Goal: Task Accomplishment & Management: Manage account settings

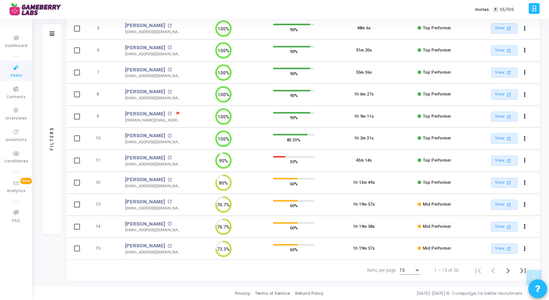
click at [406, 269] on div "15" at bounding box center [406, 270] width 14 height 5
click at [403, 265] on span "50" at bounding box center [410, 266] width 21 height 14
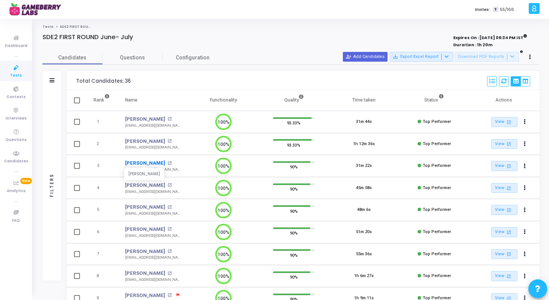
click at [152, 161] on link "[PERSON_NAME]" at bounding box center [145, 163] width 40 height 8
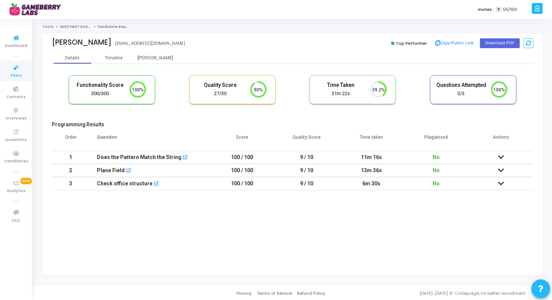
click at [23, 66] on icon at bounding box center [16, 67] width 16 height 9
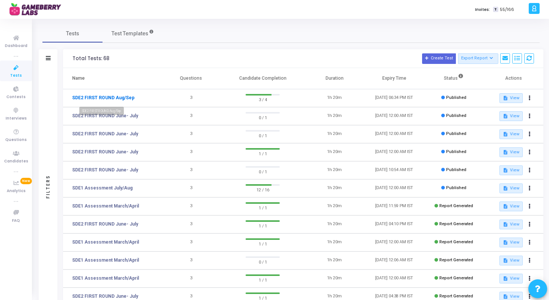
click at [116, 95] on link "SDE2 FIRST ROUND Aug/Sep" at bounding box center [103, 97] width 62 height 7
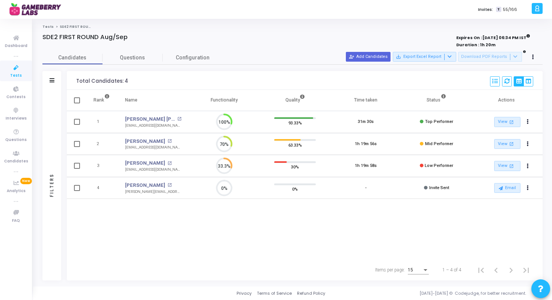
scroll to position [3, 3]
click at [377, 58] on button "person_add_alt Add Candidates" at bounding box center [368, 57] width 45 height 10
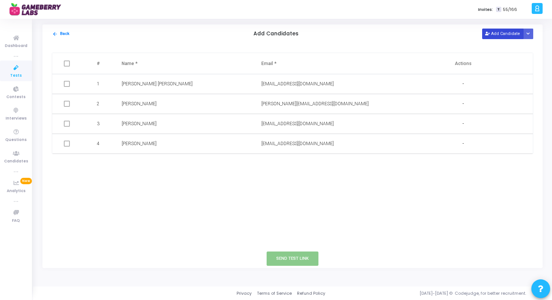
click at [505, 30] on button "Add Candidate" at bounding box center [502, 34] width 41 height 10
click at [286, 160] on input "text" at bounding box center [304, 163] width 86 height 12
click at [166, 157] on input "text" at bounding box center [165, 163] width 86 height 12
paste input "[PERSON_NAME]"
type input "[PERSON_NAME]"
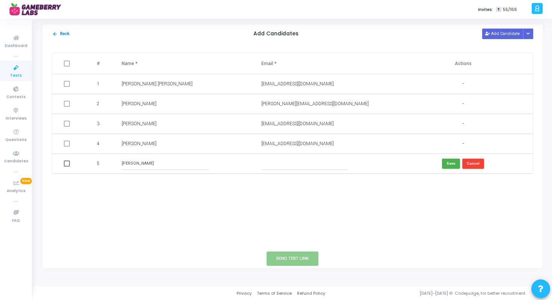
click at [268, 164] on input "text" at bounding box center [304, 163] width 86 height 12
paste input "[EMAIL_ADDRESS][DOMAIN_NAME]"
type input "[EMAIL_ADDRESS][DOMAIN_NAME]"
click at [453, 161] on button "Save" at bounding box center [451, 163] width 18 height 10
click at [66, 166] on span at bounding box center [67, 163] width 6 height 6
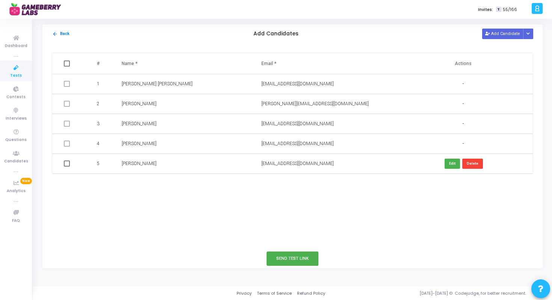
click at [66, 166] on input "checkbox" at bounding box center [66, 166] width 0 height 0
checkbox input "true"
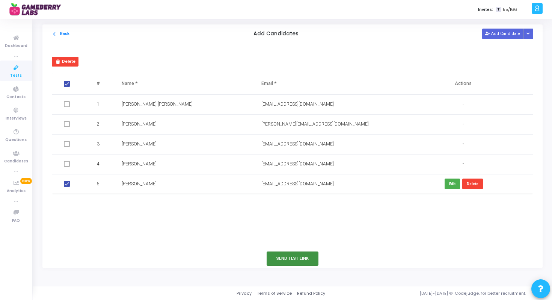
click at [305, 258] on button "Send Test Link" at bounding box center [293, 258] width 52 height 14
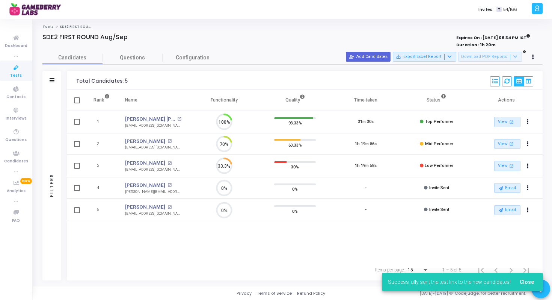
scroll to position [16, 19]
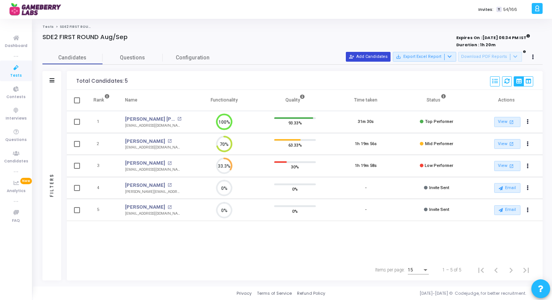
click at [380, 57] on button "person_add_alt Add Candidates" at bounding box center [368, 57] width 45 height 10
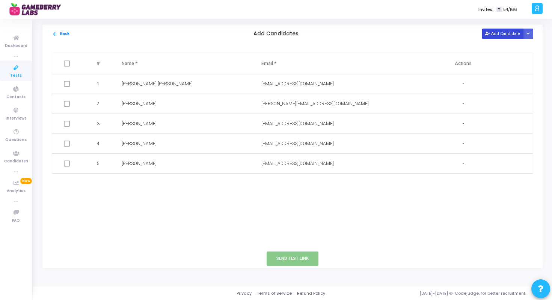
click at [509, 33] on button "Add Candidate" at bounding box center [502, 34] width 41 height 10
click at [280, 190] on td at bounding box center [324, 183] width 140 height 20
click at [291, 183] on input "text" at bounding box center [304, 183] width 86 height 12
paste input "[PERSON_NAME] [PERSON_NAME] [EMAIL_ADDRESS][DOMAIN_NAME]"
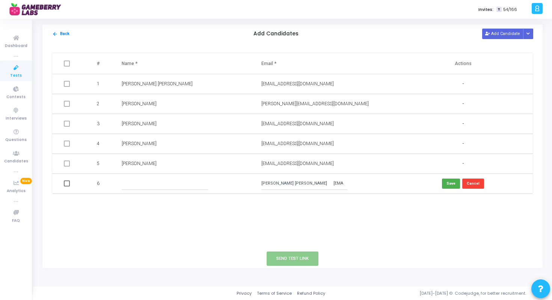
drag, startPoint x: 294, startPoint y: 185, endPoint x: 247, endPoint y: 185, distance: 46.2
click at [247, 185] on tr "6 [PERSON_NAME] [PERSON_NAME] [EMAIL_ADDRESS][DOMAIN_NAME] Save Cancel" at bounding box center [292, 183] width 480 height 20
type input "[EMAIL_ADDRESS][DOMAIN_NAME]"
click at [179, 184] on input "text" at bounding box center [165, 183] width 86 height 12
paste input "[PERSON_NAME] [PERSON_NAME]"
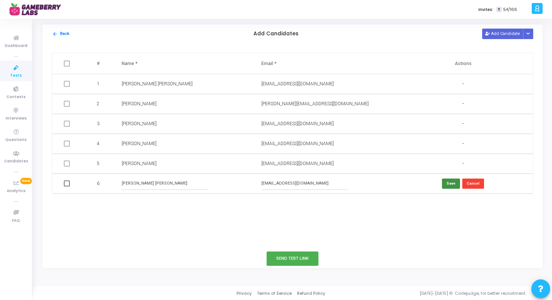
type input "[PERSON_NAME] [PERSON_NAME]"
click at [453, 185] on button "Save" at bounding box center [451, 183] width 18 height 10
click at [66, 184] on span at bounding box center [67, 183] width 6 height 6
click at [66, 186] on input "checkbox" at bounding box center [66, 186] width 0 height 0
checkbox input "true"
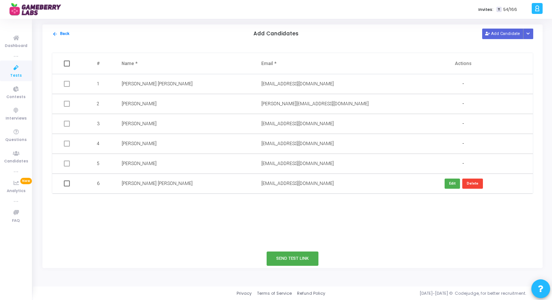
checkbox input "true"
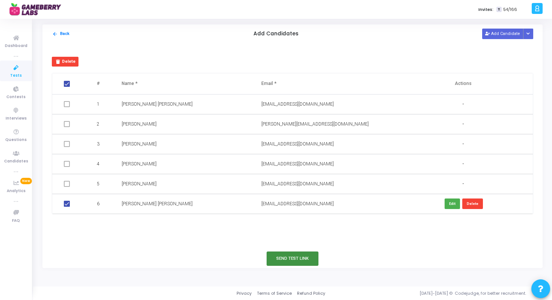
click at [306, 261] on button "Send Test Link" at bounding box center [293, 258] width 52 height 14
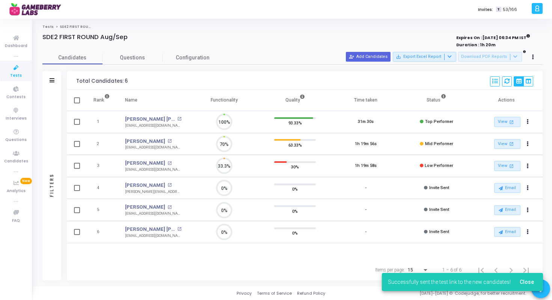
scroll to position [16, 19]
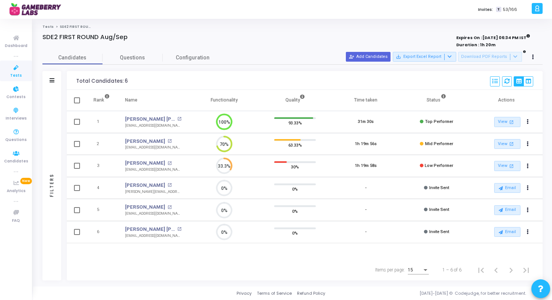
click at [17, 74] on span "Tests" at bounding box center [16, 75] width 12 height 6
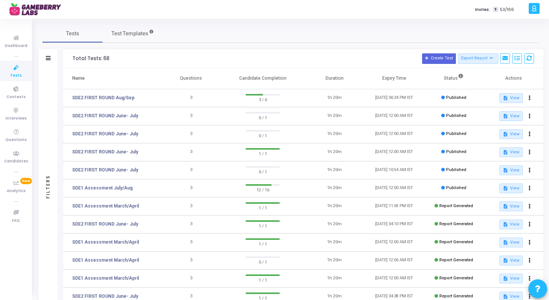
scroll to position [32, 0]
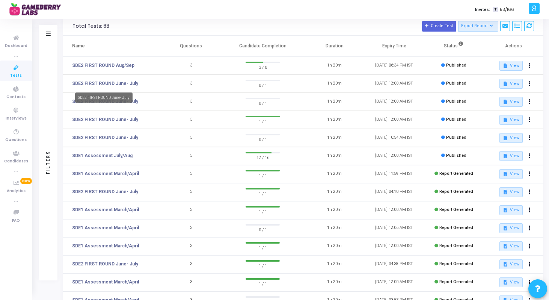
click at [116, 78] on td "SDE2 FIRST ROUND June- July" at bounding box center [112, 84] width 98 height 18
click at [111, 83] on link "SDE2 FIRST ROUND June- July" at bounding box center [105, 83] width 66 height 7
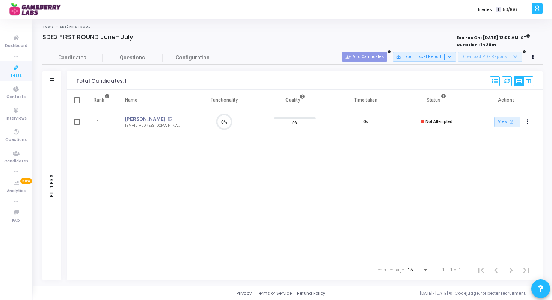
scroll to position [16, 19]
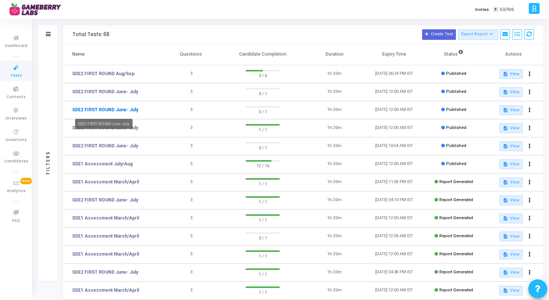
click at [100, 108] on link "SDE2 FIRST ROUND June- July" at bounding box center [105, 109] width 66 height 7
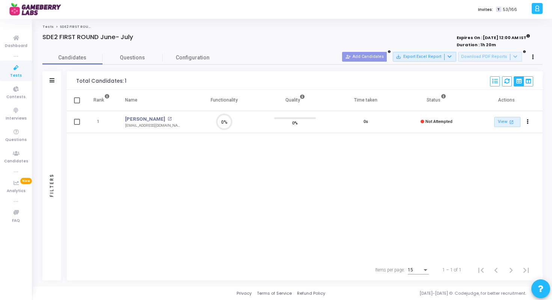
scroll to position [16, 19]
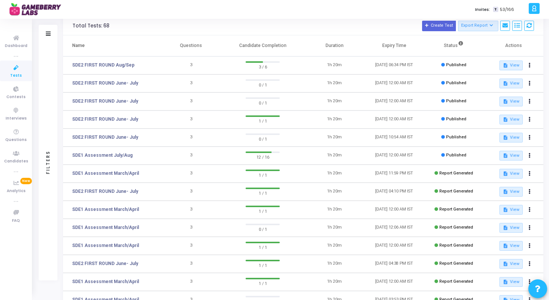
scroll to position [35, 0]
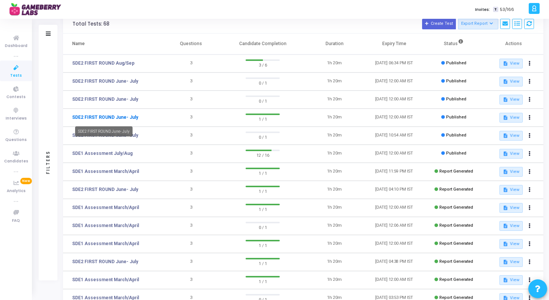
click at [123, 118] on link "SDE2 FIRST ROUND June- July" at bounding box center [105, 117] width 66 height 7
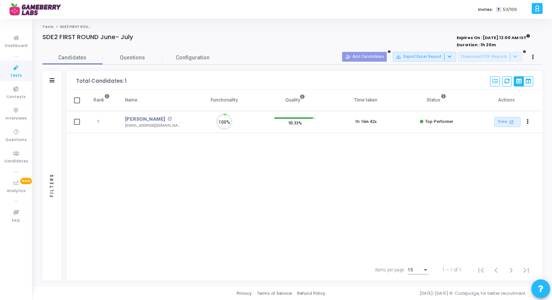
scroll to position [16, 19]
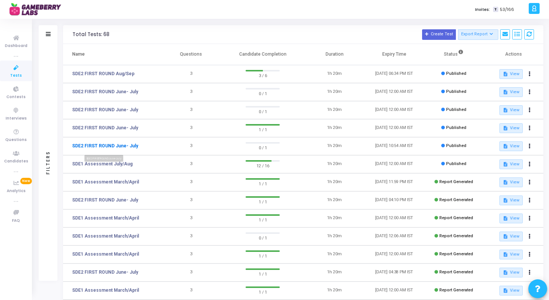
click at [111, 144] on link "SDE2 FIRST ROUND June- July" at bounding box center [105, 145] width 66 height 7
click at [526, 147] on button at bounding box center [529, 146] width 11 height 11
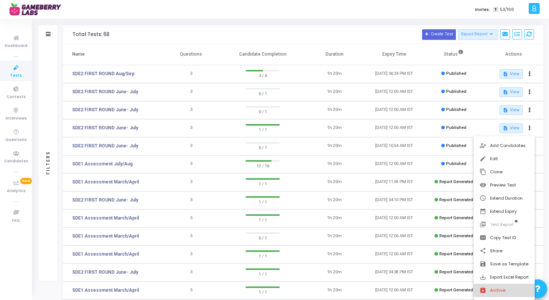
click at [501, 292] on button "archive Archive" at bounding box center [503, 289] width 61 height 13
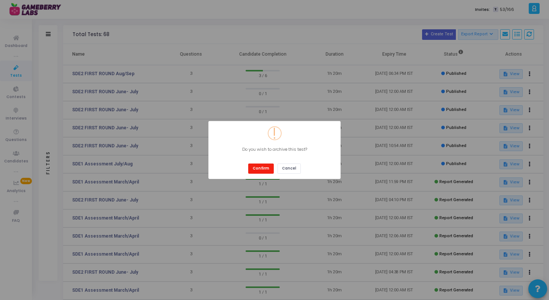
click at [264, 164] on button "Confirm" at bounding box center [261, 168] width 26 height 10
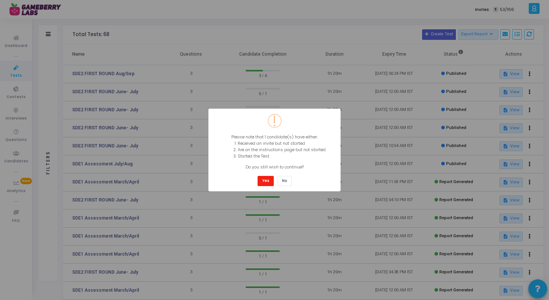
click at [265, 179] on button "Yes" at bounding box center [266, 181] width 16 height 10
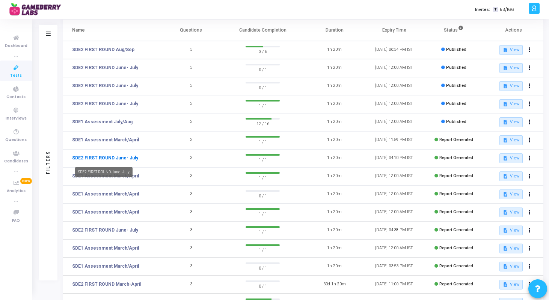
click at [101, 158] on link "SDE2 FIRST ROUND June- July" at bounding box center [105, 157] width 66 height 7
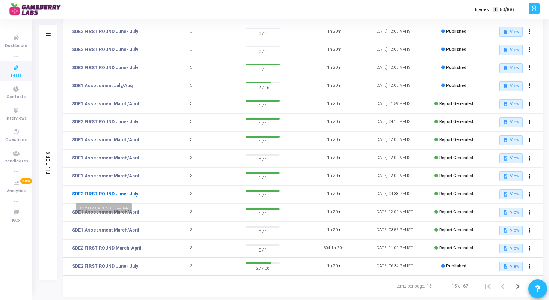
click at [123, 192] on link "SDE2 FIRST ROUND June- July" at bounding box center [105, 193] width 66 height 7
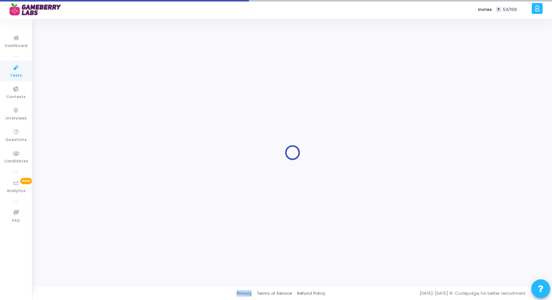
click at [123, 192] on div at bounding box center [292, 152] width 500 height 256
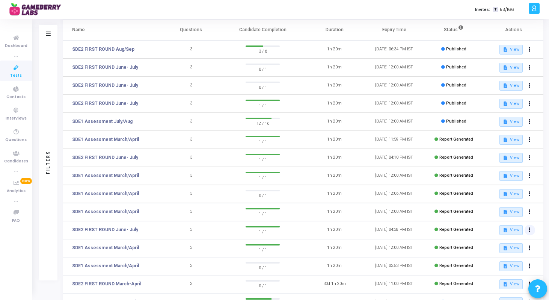
click at [527, 232] on button at bounding box center [529, 229] width 11 height 11
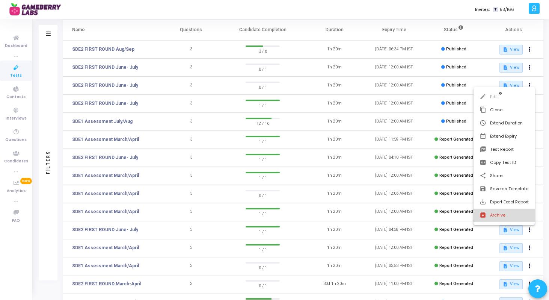
click at [497, 215] on button "archive Archive" at bounding box center [503, 214] width 61 height 13
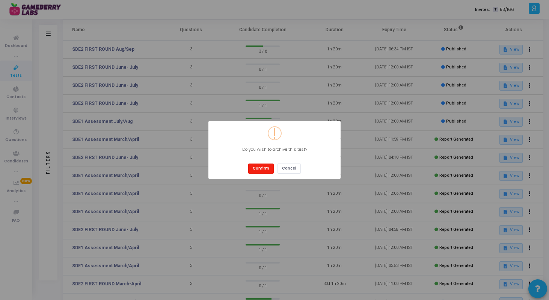
click at [268, 168] on button "Confirm" at bounding box center [261, 168] width 26 height 10
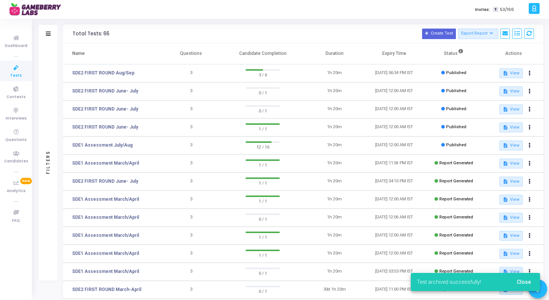
scroll to position [100, 0]
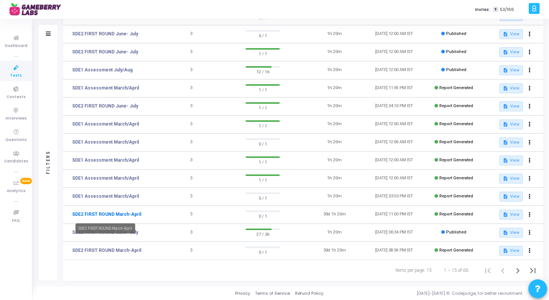
click at [120, 214] on link "SDE2 FIRST ROUND March-April" at bounding box center [106, 214] width 69 height 7
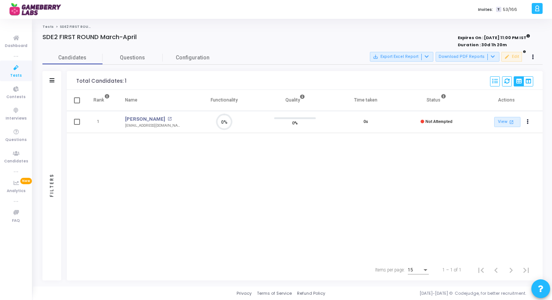
scroll to position [16, 19]
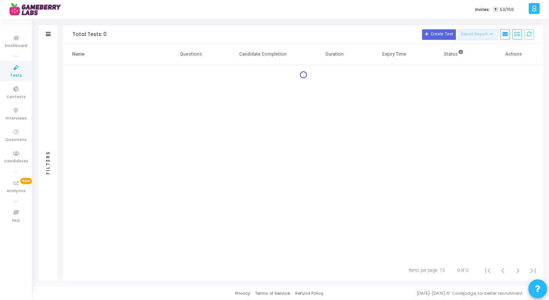
scroll to position [100, 0]
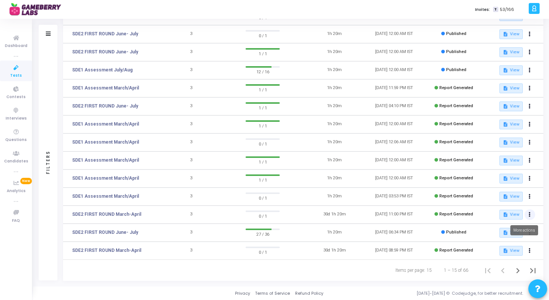
click at [531, 214] on button at bounding box center [529, 214] width 11 height 11
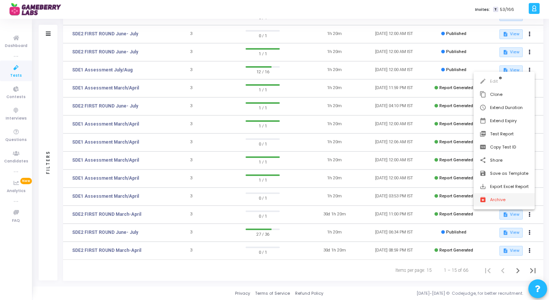
click at [491, 197] on button "archive Archive" at bounding box center [503, 199] width 61 height 13
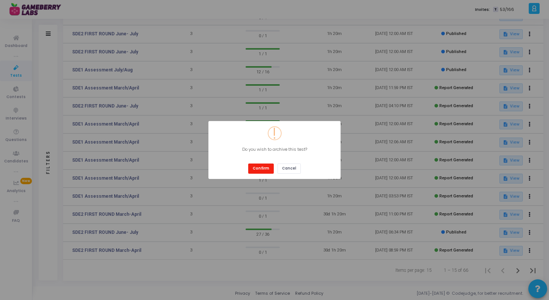
click at [267, 166] on button "Confirm" at bounding box center [261, 168] width 26 height 10
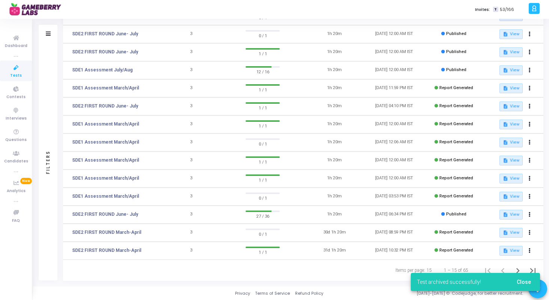
scroll to position [89, 0]
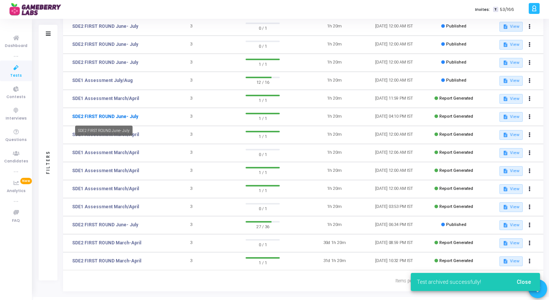
click at [122, 119] on link "SDE2 FIRST ROUND June- July" at bounding box center [105, 116] width 66 height 7
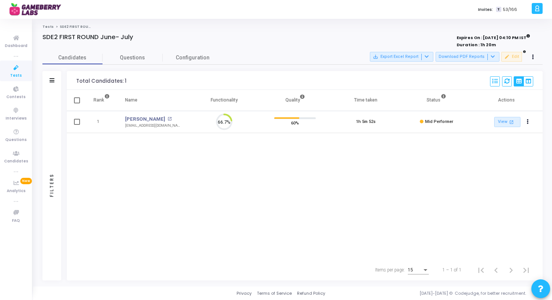
scroll to position [16, 19]
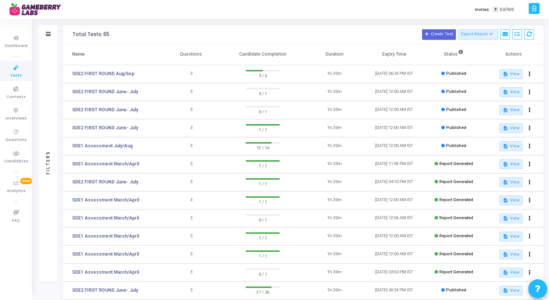
scroll to position [100, 0]
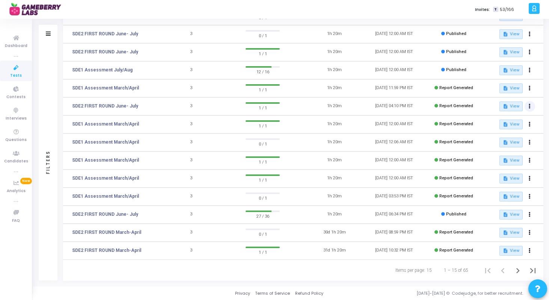
click at [529, 105] on icon at bounding box center [530, 106] width 2 height 4
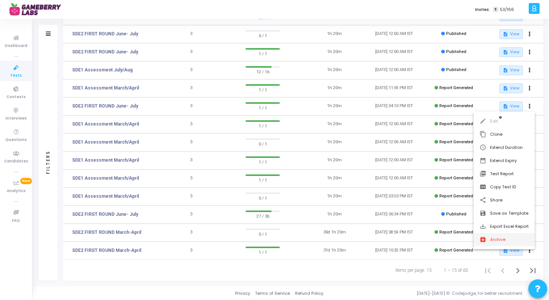
click at [493, 238] on button "archive Archive" at bounding box center [503, 239] width 61 height 13
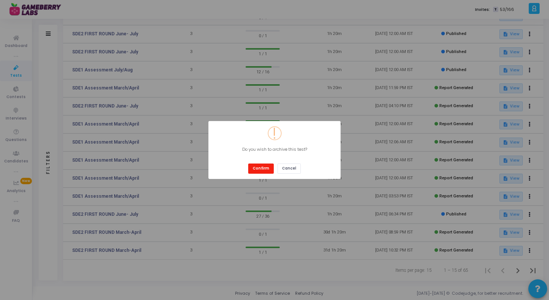
click at [263, 169] on button "Confirm" at bounding box center [261, 168] width 26 height 10
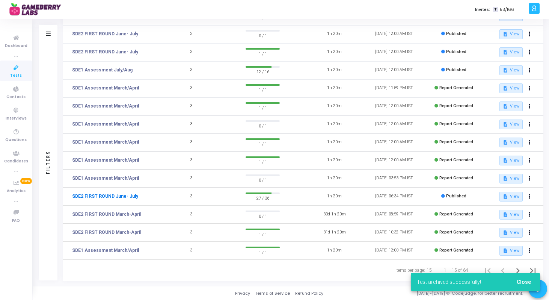
click at [116, 197] on link "SDE2 FIRST ROUND June- July" at bounding box center [105, 196] width 66 height 7
